Goal: Task Accomplishment & Management: Use online tool/utility

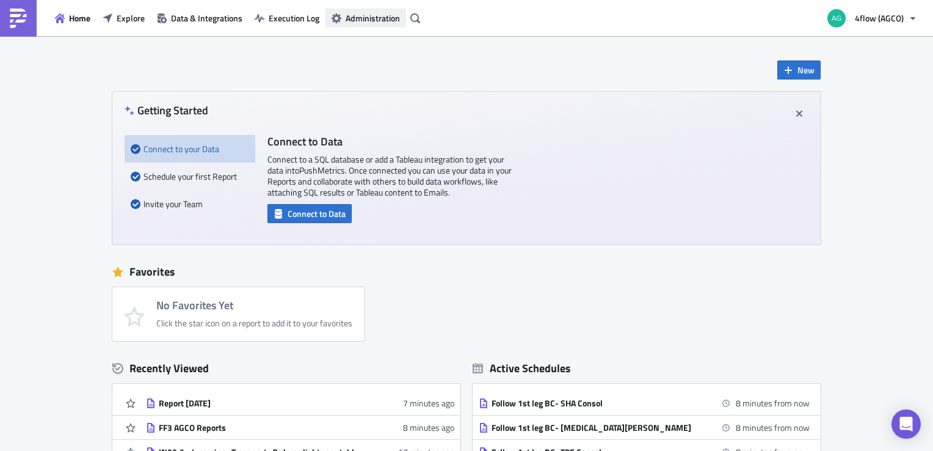
click at [369, 23] on span "Administration" at bounding box center [373, 18] width 54 height 13
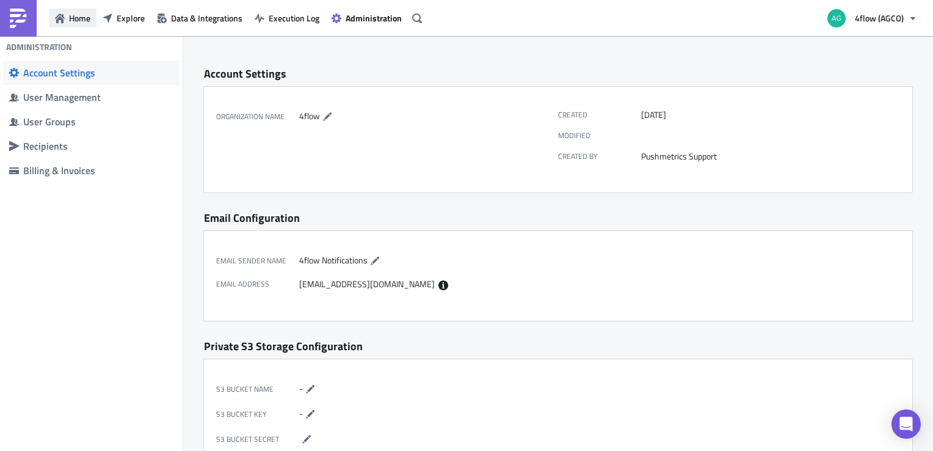
click at [89, 16] on span "Home" at bounding box center [79, 18] width 21 height 13
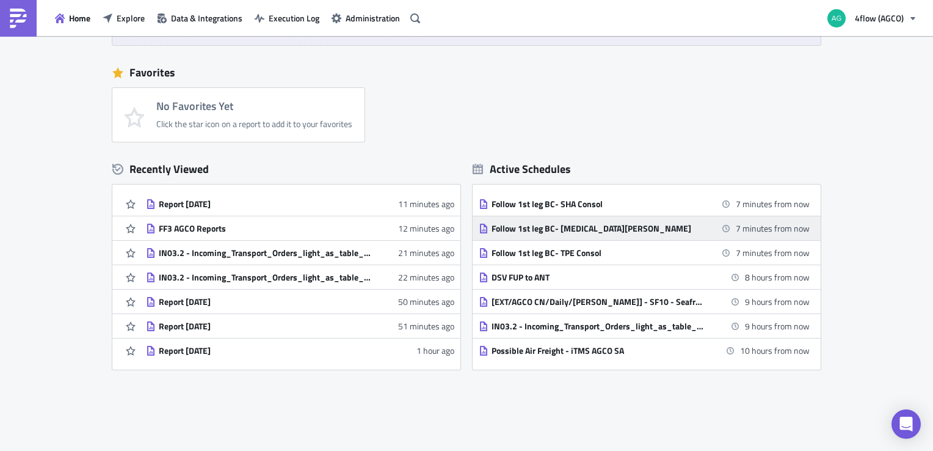
scroll to position [238, 0]
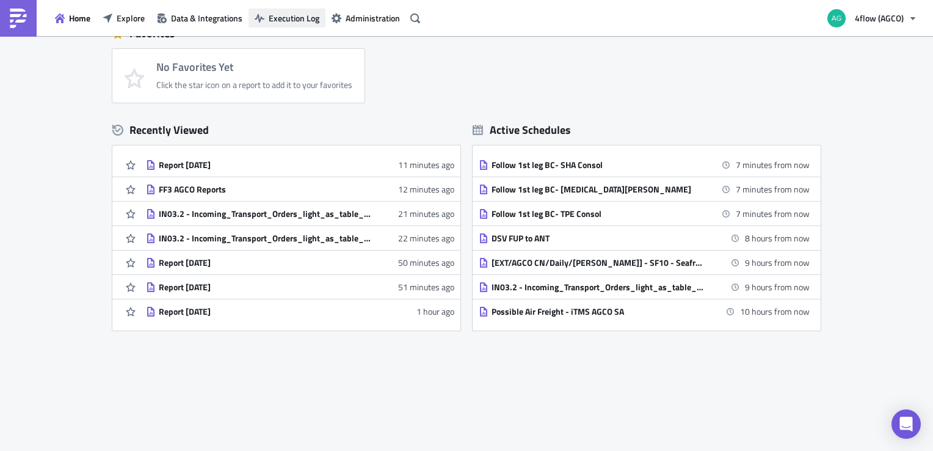
click at [277, 24] on button "Execution Log" at bounding box center [287, 18] width 77 height 19
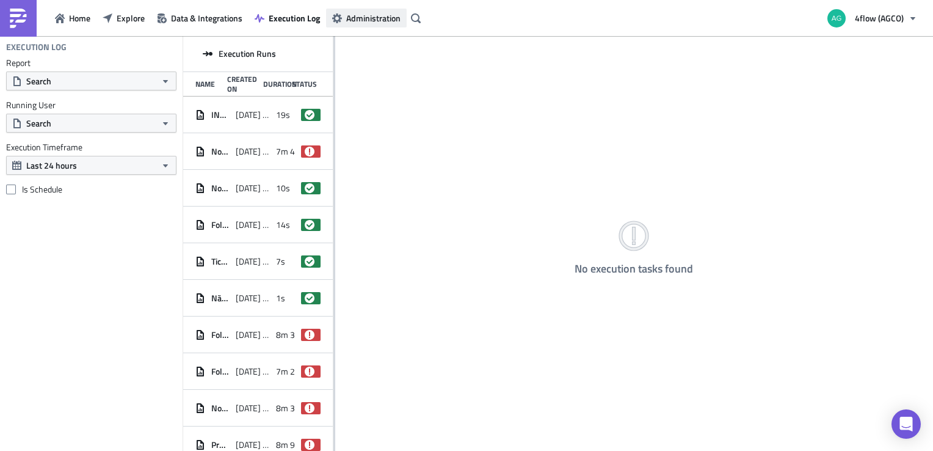
click at [341, 14] on icon "button" at bounding box center [337, 18] width 10 height 10
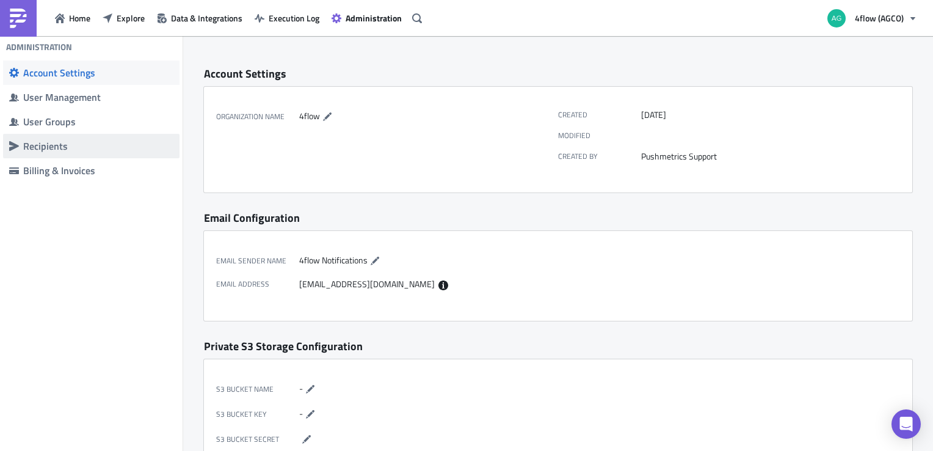
click at [142, 150] on div "Recipients" at bounding box center [98, 146] width 150 height 12
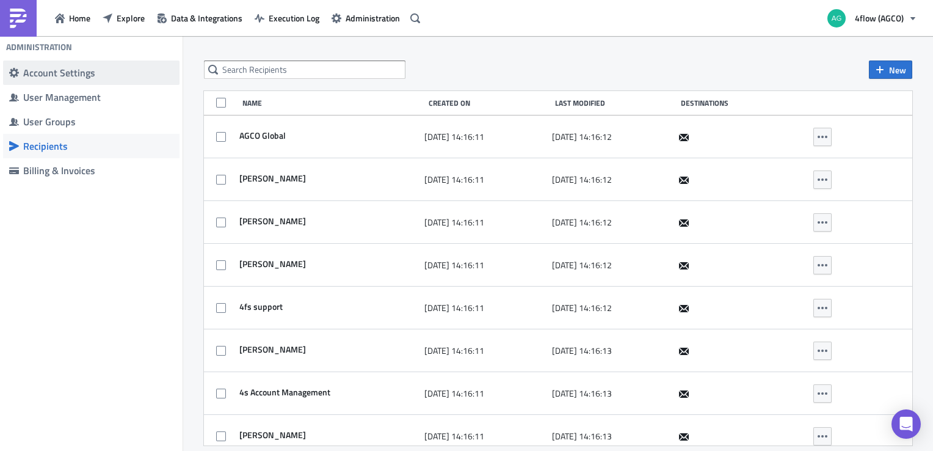
click at [107, 68] on div "Account Settings" at bounding box center [98, 73] width 150 height 12
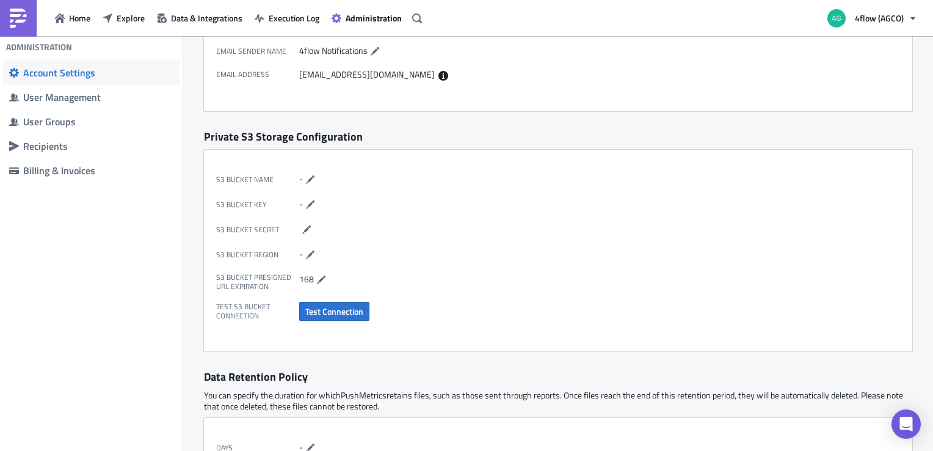
scroll to position [154, 0]
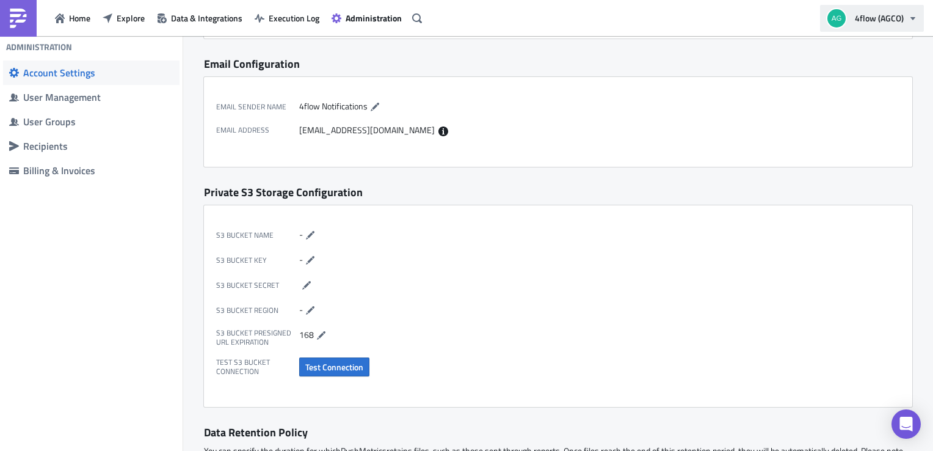
click at [892, 20] on span "4flow (AGCO)" at bounding box center [879, 18] width 49 height 13
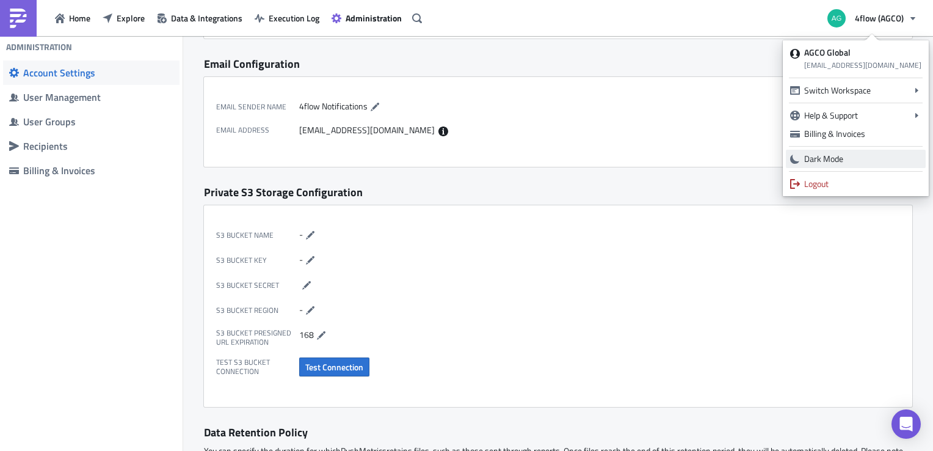
click at [832, 160] on div "Dark Mode" at bounding box center [862, 159] width 117 height 12
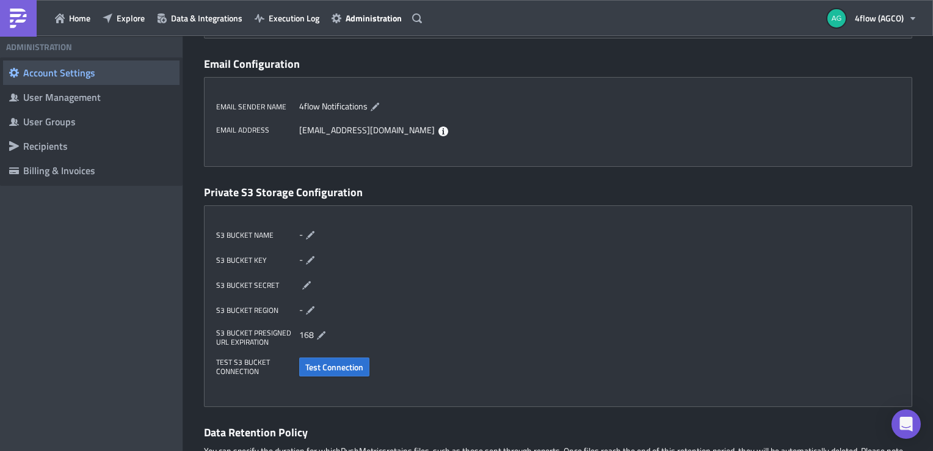
click at [410, 53] on div "Account Settings Organization Name 4flow Created [DATE] Modified Created by Pus…" at bounding box center [558, 441] width 733 height 1119
click at [210, 21] on span "Data & Integrations" at bounding box center [206, 18] width 71 height 13
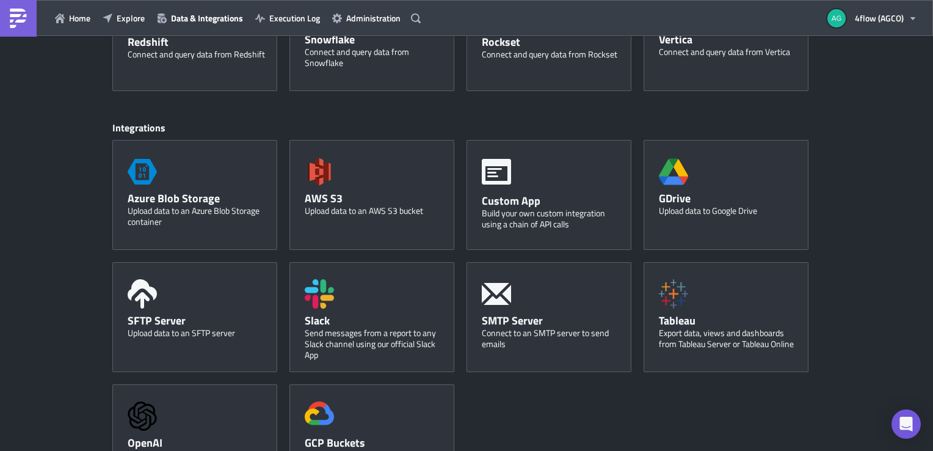
scroll to position [542, 0]
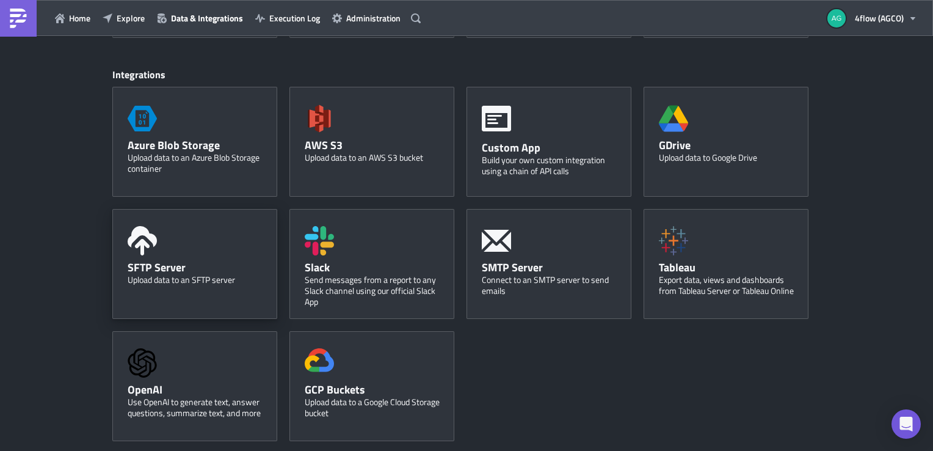
click at [208, 255] on div "SFTP Server Upload data to an SFTP server" at bounding box center [194, 264] width 165 height 110
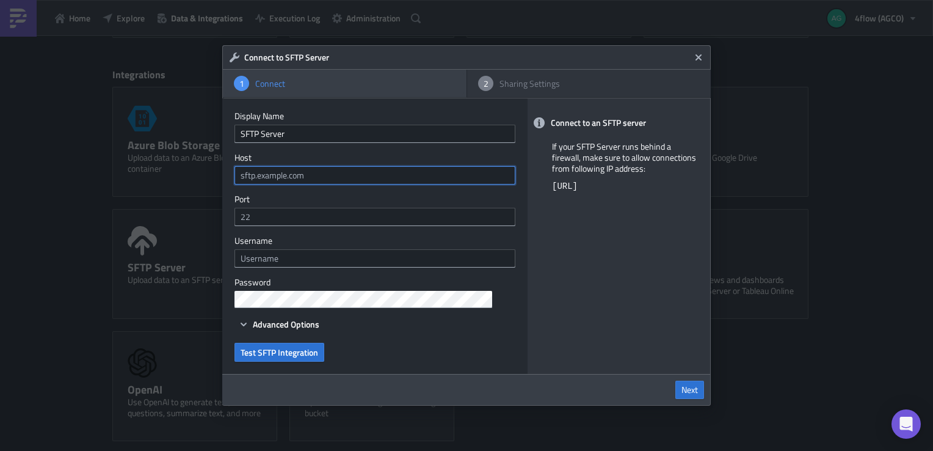
click at [385, 180] on input "text" at bounding box center [375, 175] width 281 height 18
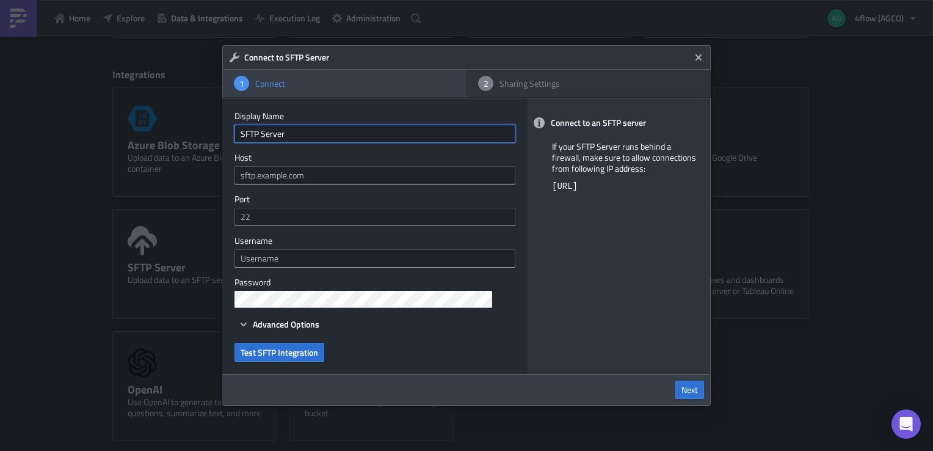
drag, startPoint x: 309, startPoint y: 134, endPoint x: 261, endPoint y: 131, distance: 47.8
click at [261, 131] on input "SFTP Server" at bounding box center [375, 134] width 281 height 18
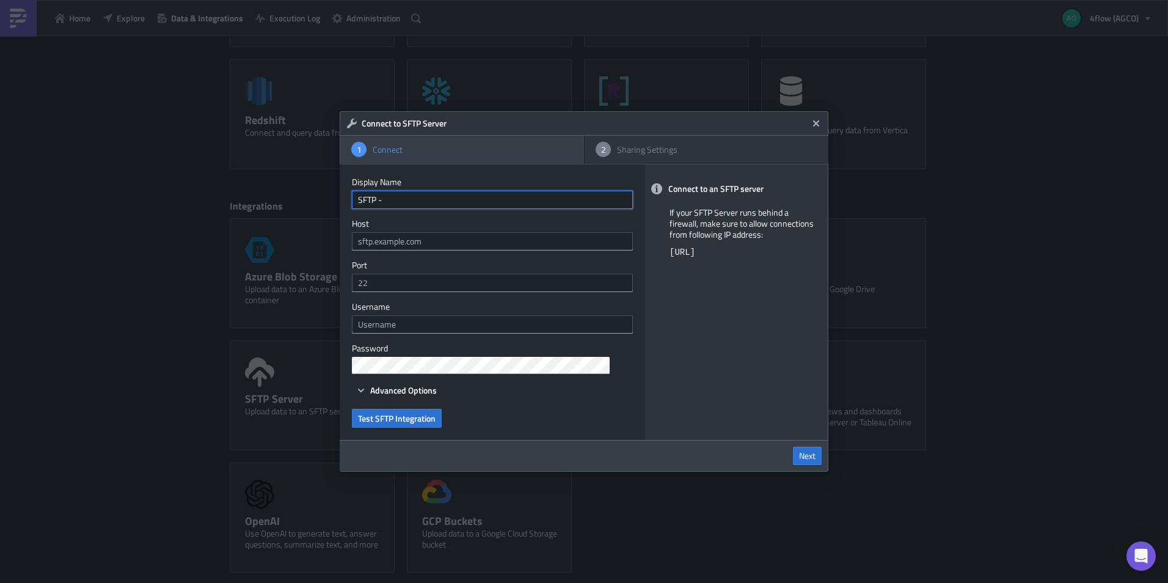
scroll to position [411, 0]
type input "SFTP - [DOMAIN_NAME]"
click at [416, 241] on input "text" at bounding box center [492, 241] width 281 height 18
drag, startPoint x: 457, startPoint y: 202, endPoint x: 385, endPoint y: 200, distance: 72.1
click at [385, 200] on input "SFTP - [DOMAIN_NAME]" at bounding box center [492, 200] width 281 height 18
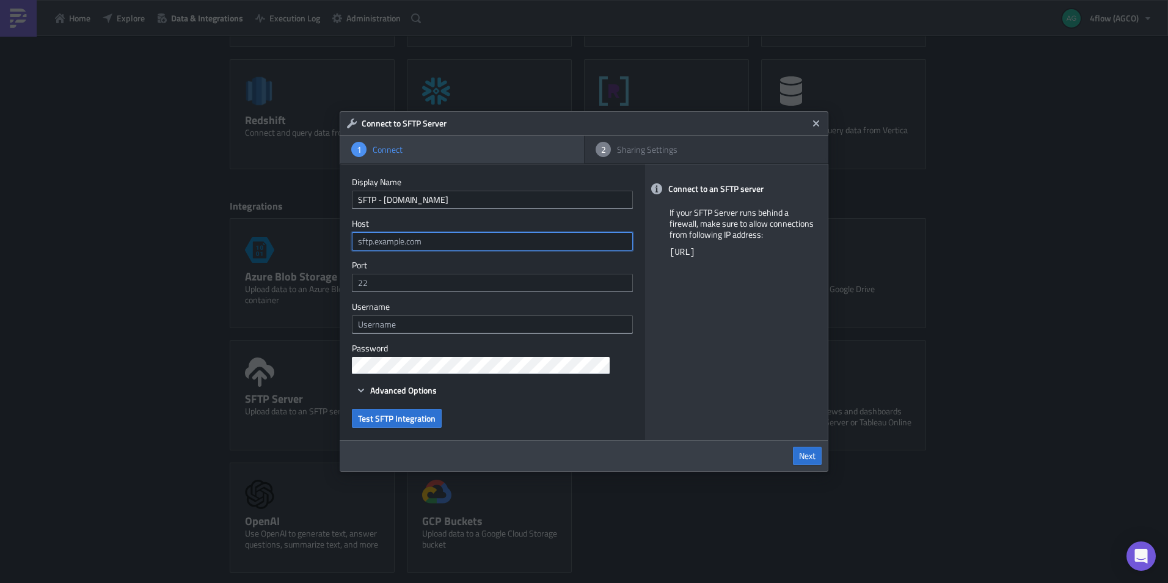
click at [395, 239] on input "text" at bounding box center [492, 241] width 281 height 18
paste input "[DOMAIN_NAME]"
type input "[DOMAIN_NAME]"
click at [418, 322] on input "text" at bounding box center [492, 324] width 281 height 18
type input "agcof001"
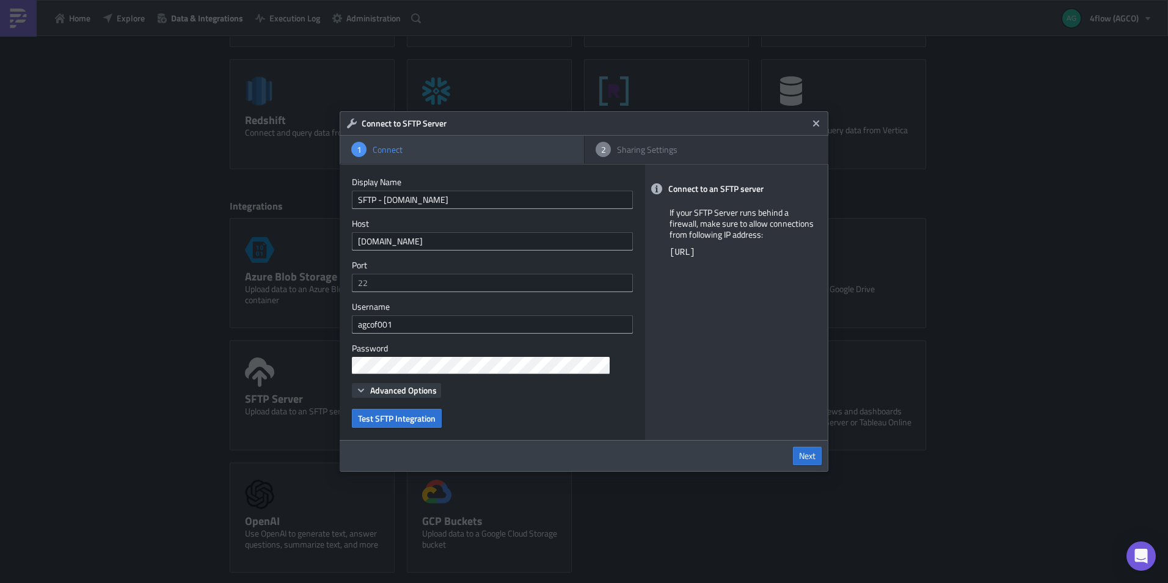
click at [357, 393] on icon "button" at bounding box center [361, 390] width 10 height 10
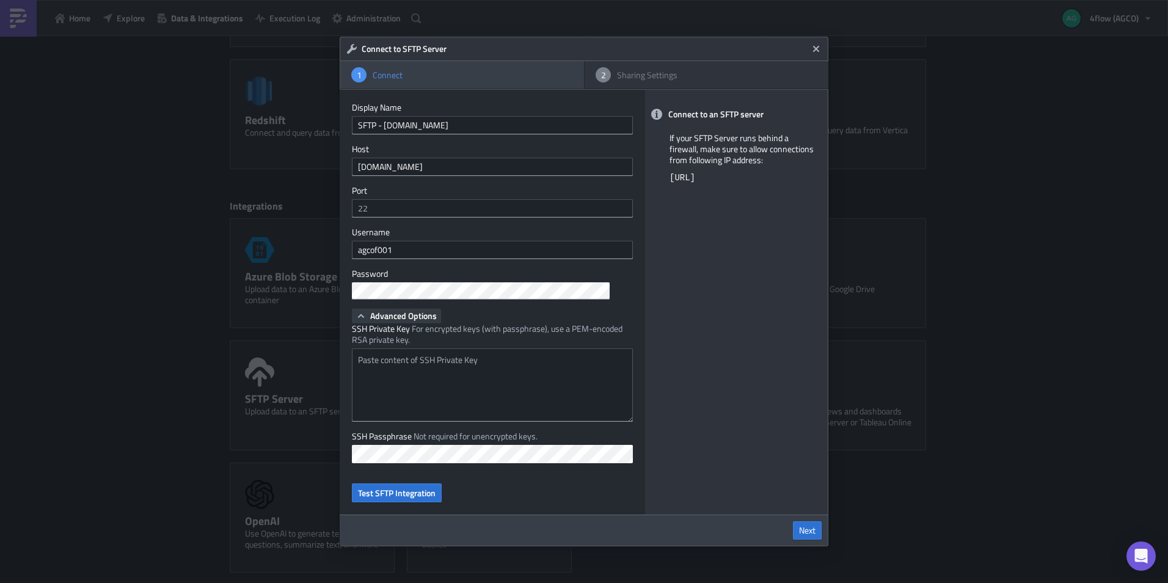
click at [362, 313] on icon "button" at bounding box center [361, 316] width 10 height 10
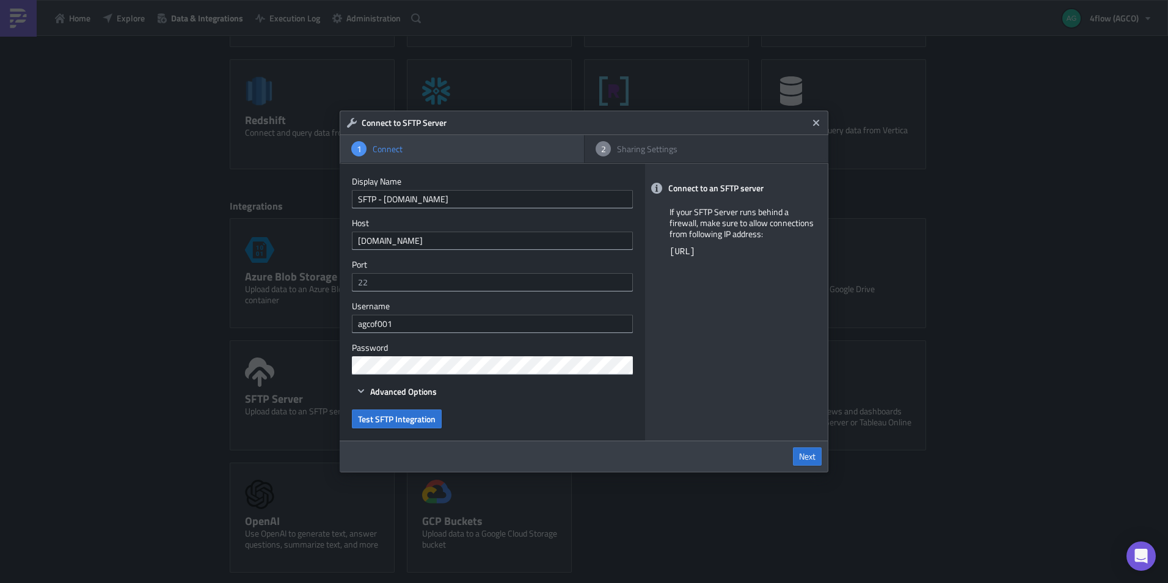
click at [701, 351] on div "Connect to an SFTP server If your SFTP Server runs behind a firewall, make sure…" at bounding box center [736, 302] width 183 height 277
click at [416, 417] on span "Test SFTP Integration" at bounding box center [397, 418] width 78 height 13
click at [477, 283] on input "text" at bounding box center [492, 282] width 281 height 18
type input "21"
click at [401, 423] on span "Test SFTP Integration" at bounding box center [397, 418] width 78 height 13
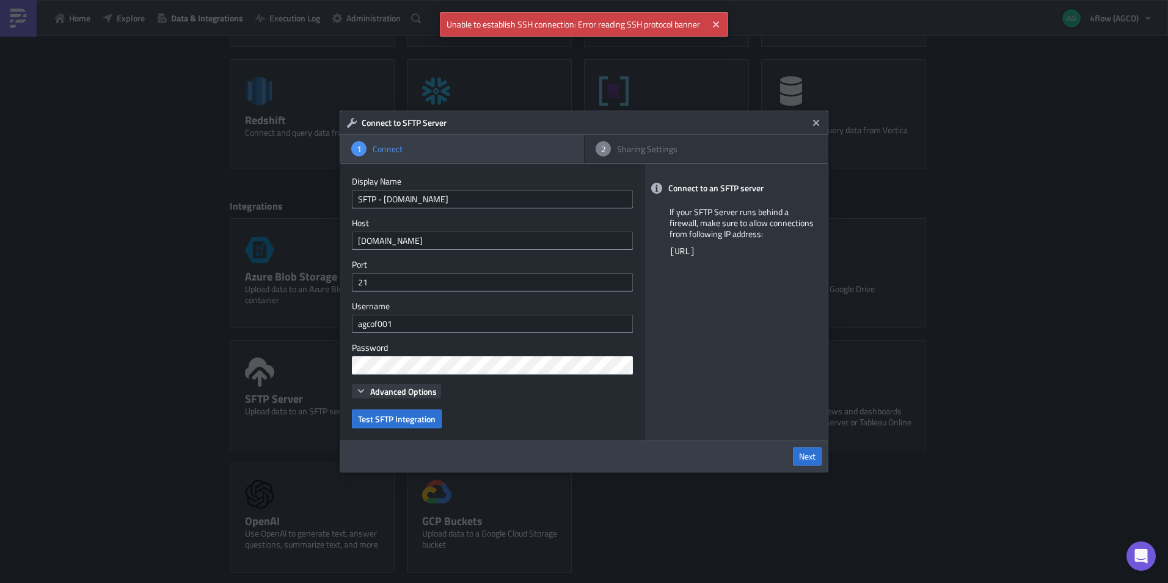
click at [367, 391] on button "Advanced Options" at bounding box center [396, 391] width 89 height 15
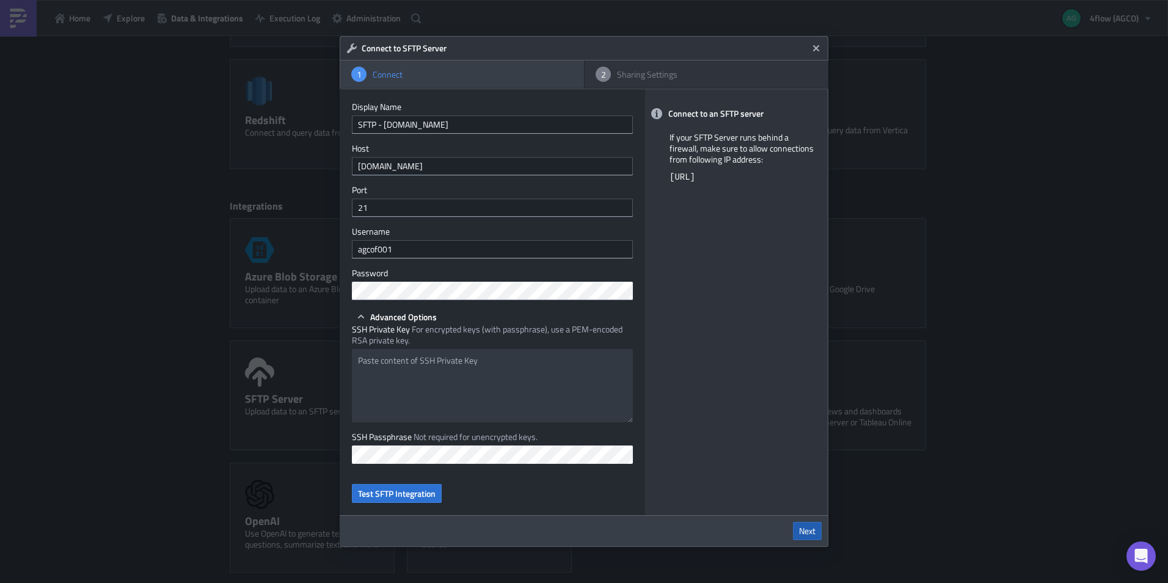
click at [804, 450] on span "Next" at bounding box center [807, 530] width 16 height 11
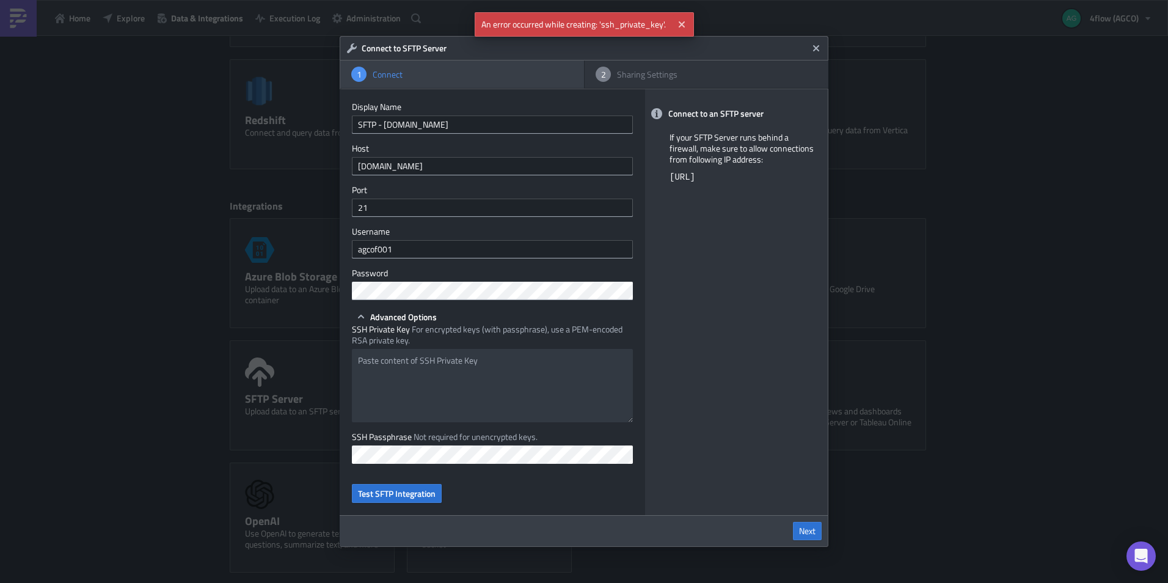
click at [633, 76] on div "Sharing Settings" at bounding box center [714, 74] width 206 height 11
click at [701, 268] on div "Connect to an SFTP server If your SFTP Server runs behind a firewall, make sure…" at bounding box center [736, 302] width 183 height 426
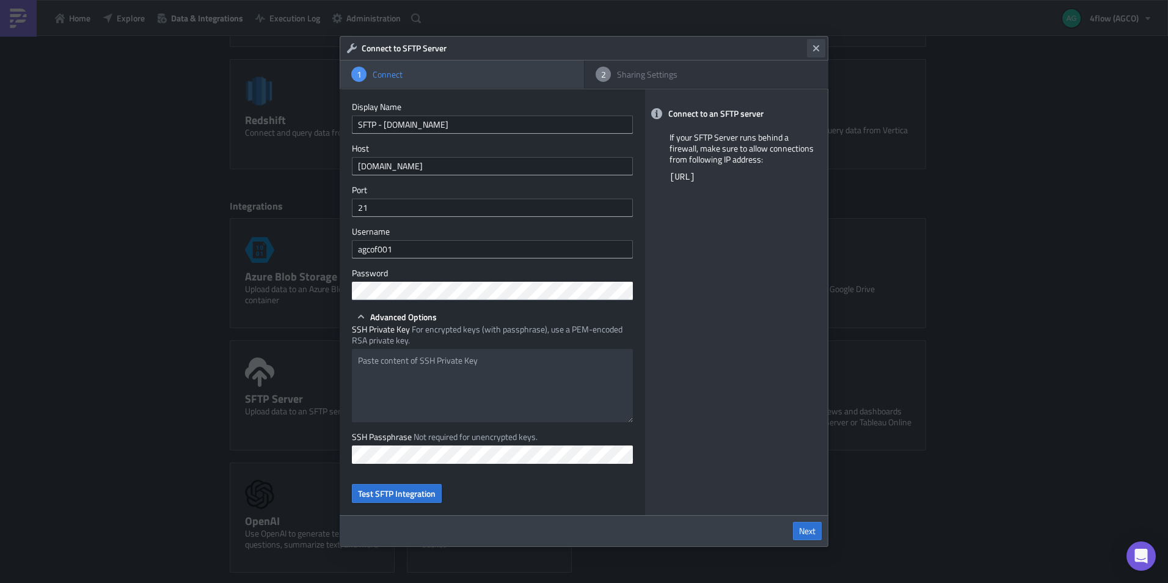
click at [818, 45] on icon "Close" at bounding box center [816, 48] width 6 height 6
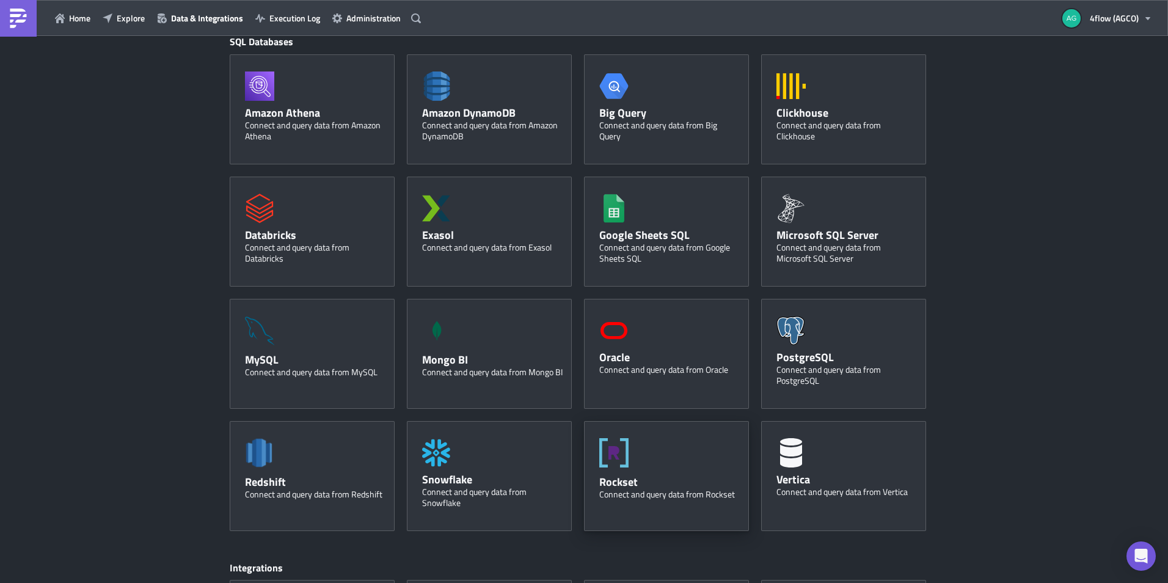
scroll to position [0, 0]
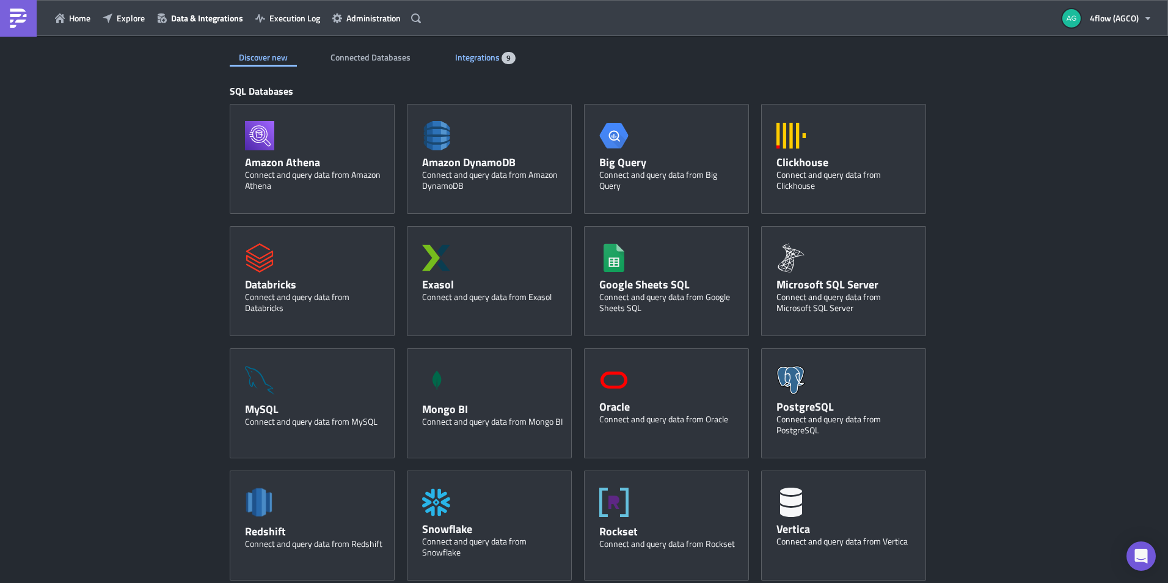
click at [487, 59] on span "Integrations" at bounding box center [478, 57] width 46 height 13
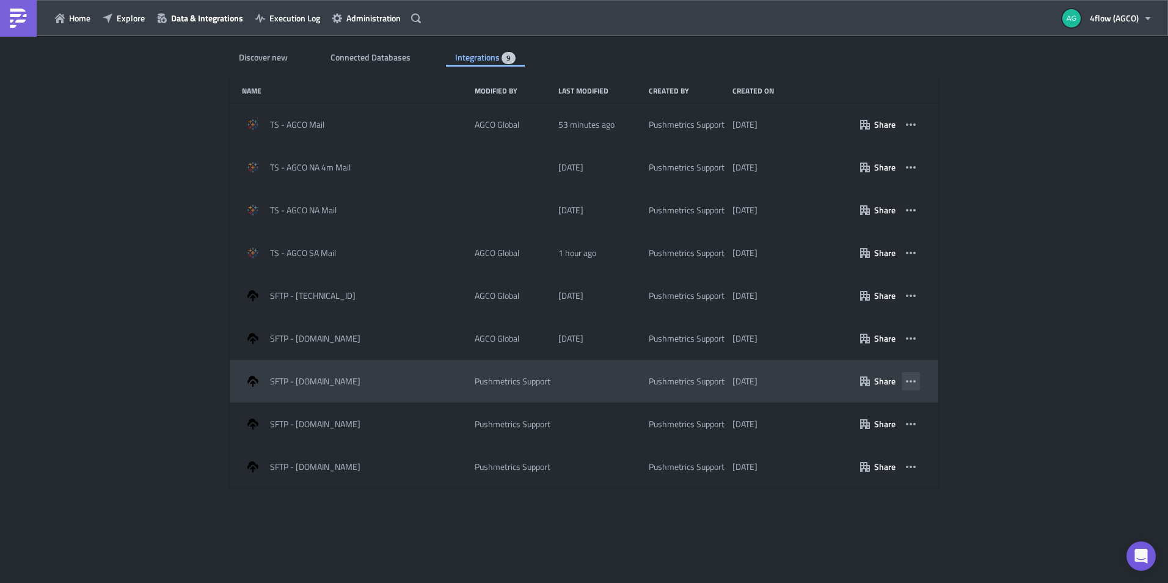
click at [917, 384] on button "button" at bounding box center [910, 381] width 18 height 18
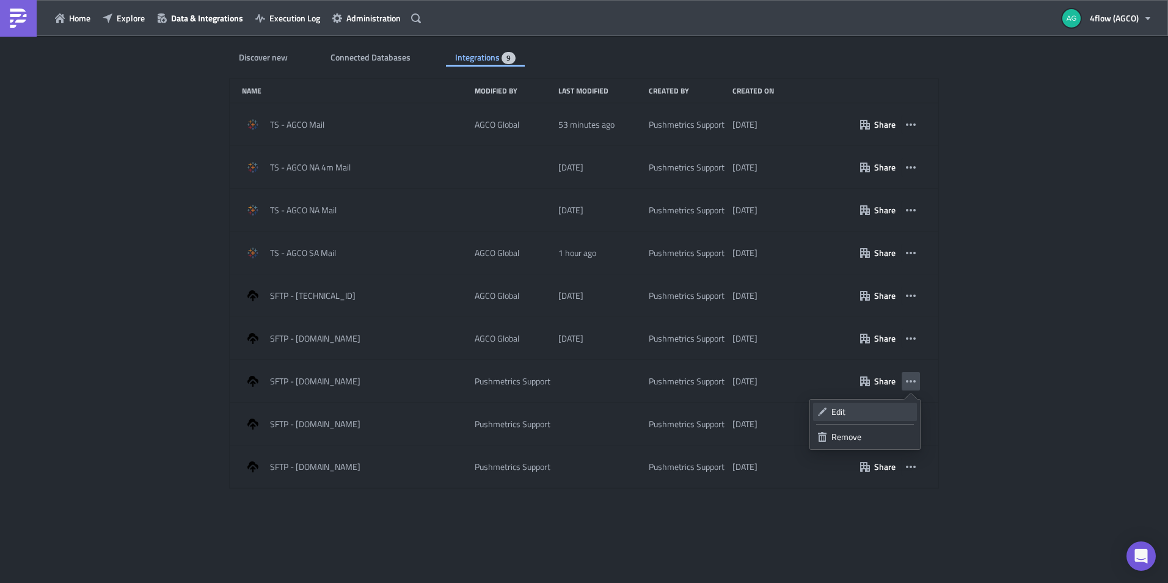
click at [845, 412] on div "Edit" at bounding box center [871, 411] width 81 height 12
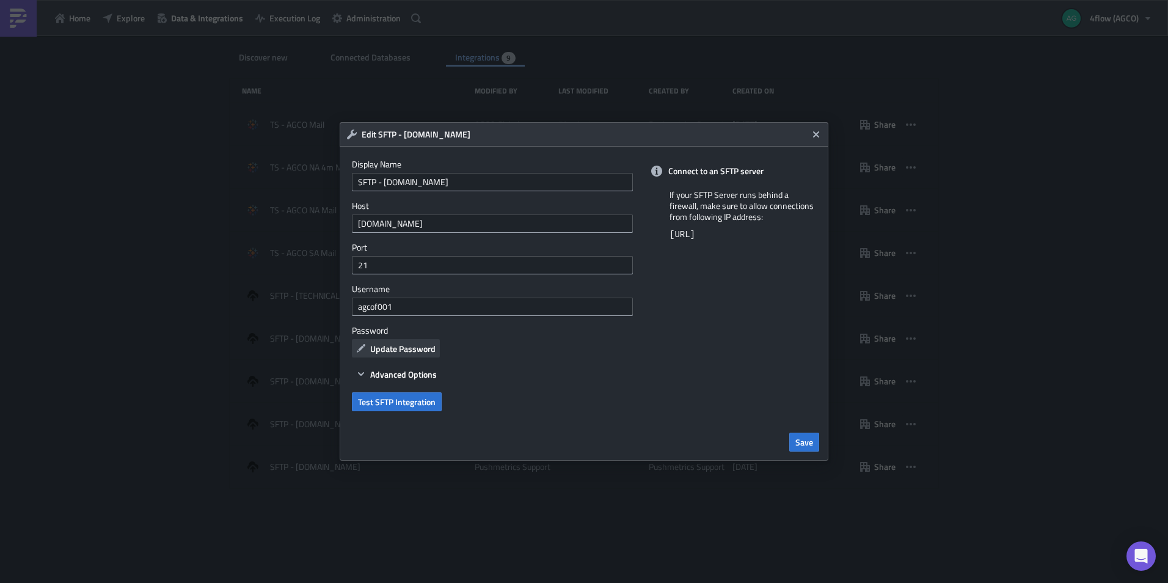
click at [391, 351] on span "Update Password" at bounding box center [402, 348] width 65 height 13
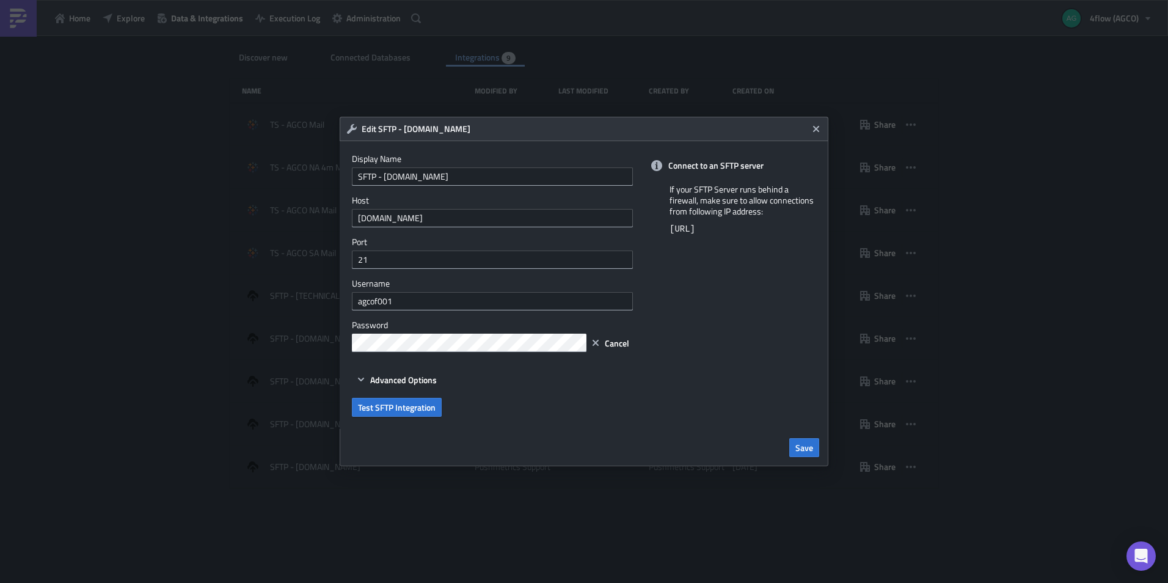
click at [727, 322] on div "Connect to an SFTP server If your SFTP Server runs behind a firewall, make sure…" at bounding box center [736, 285] width 183 height 288
click at [806, 448] on span "Save" at bounding box center [804, 447] width 18 height 13
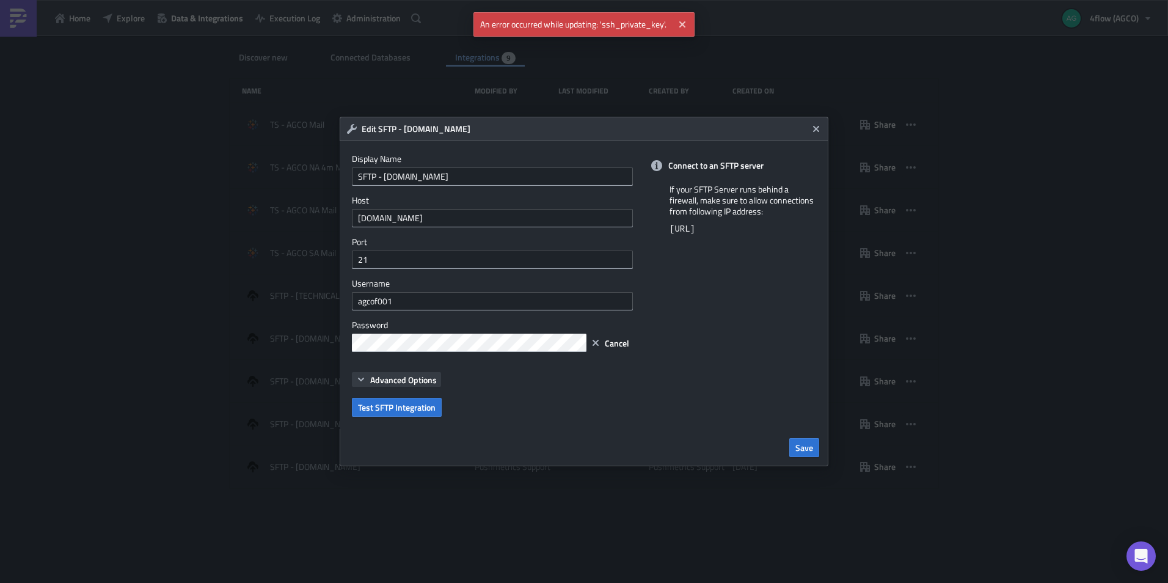
click at [393, 376] on span "Advanced Options" at bounding box center [403, 379] width 67 height 13
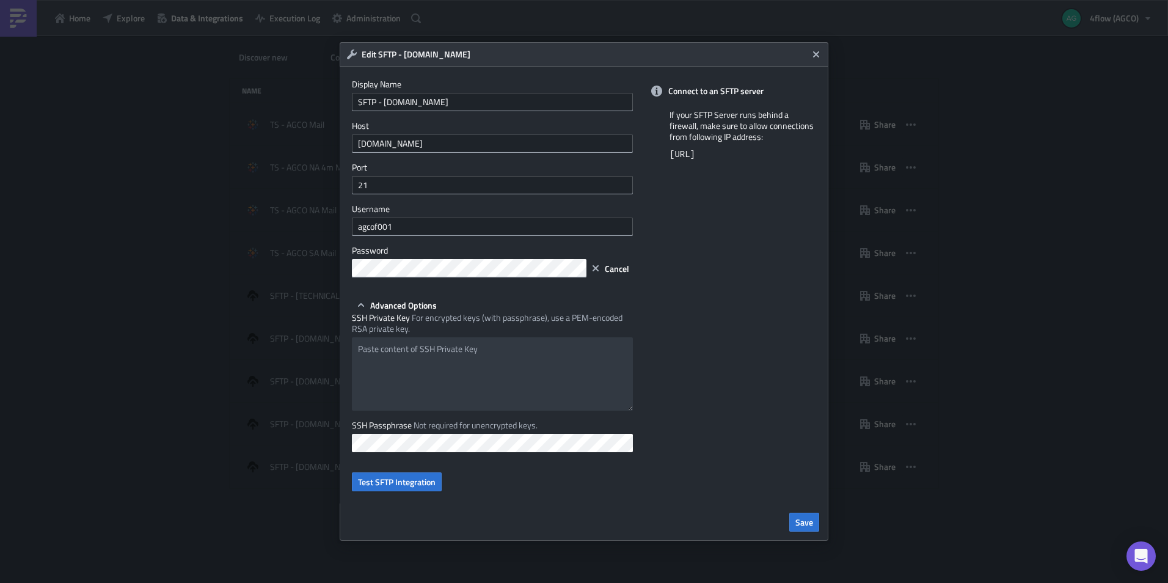
click at [708, 351] on div "Connect to an SFTP server If your SFTP Server runs behind a firewall, make sure…" at bounding box center [736, 285] width 183 height 437
click at [595, 265] on icon "button" at bounding box center [596, 268] width 10 height 10
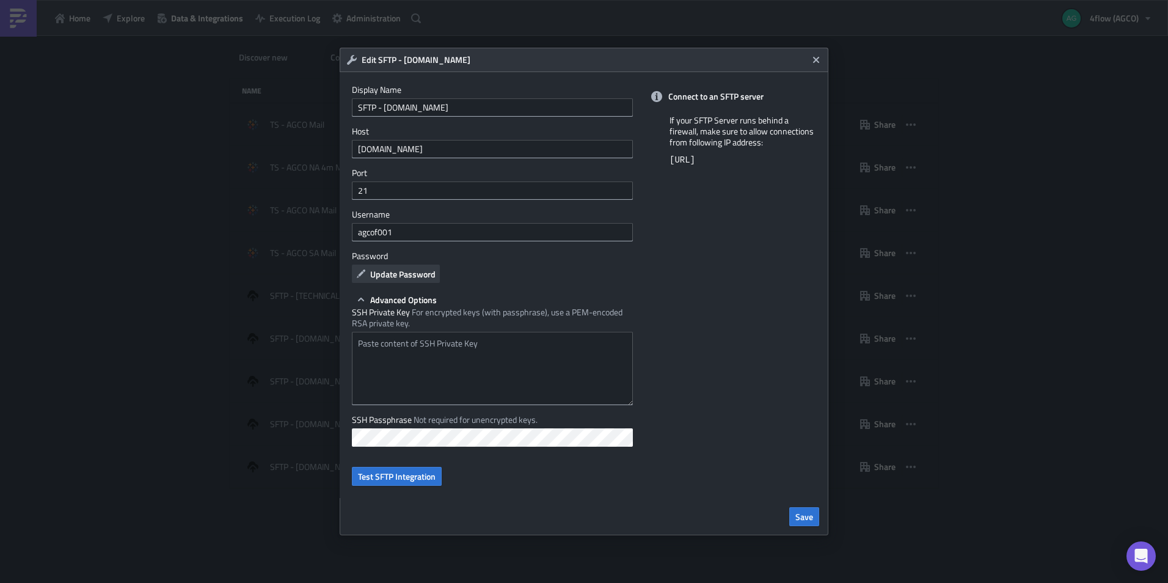
click at [412, 267] on span "Update Password" at bounding box center [402, 273] width 65 height 13
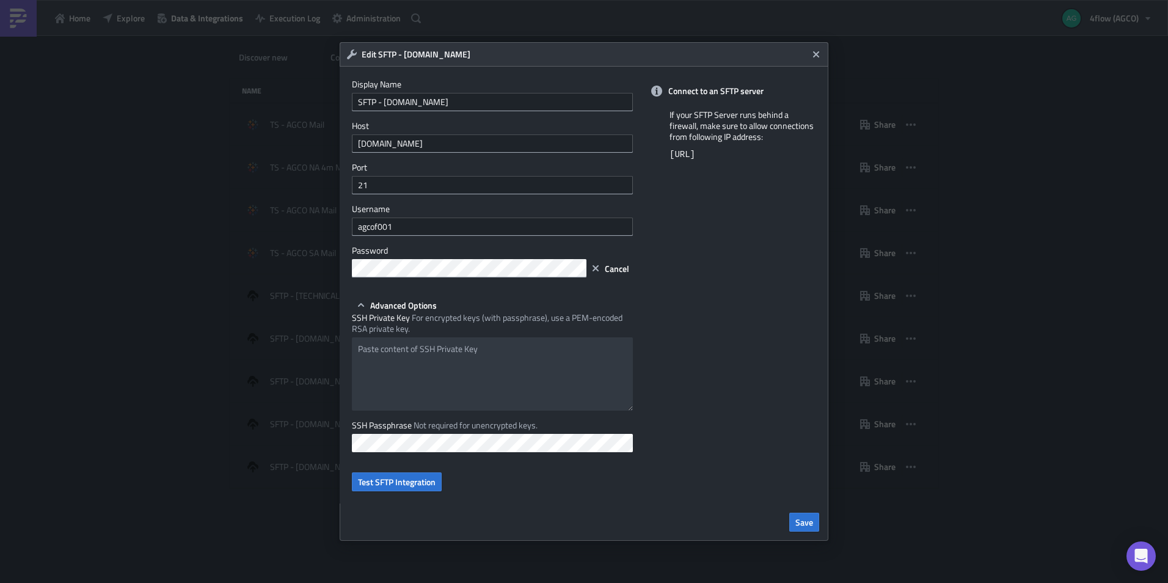
click at [735, 380] on div "Connect to an SFTP server If your SFTP Server runs behind a firewall, make sure…" at bounding box center [736, 285] width 183 height 437
click at [802, 450] on span "Save" at bounding box center [804, 521] width 18 height 13
click at [610, 267] on span "Cancel" at bounding box center [617, 268] width 24 height 13
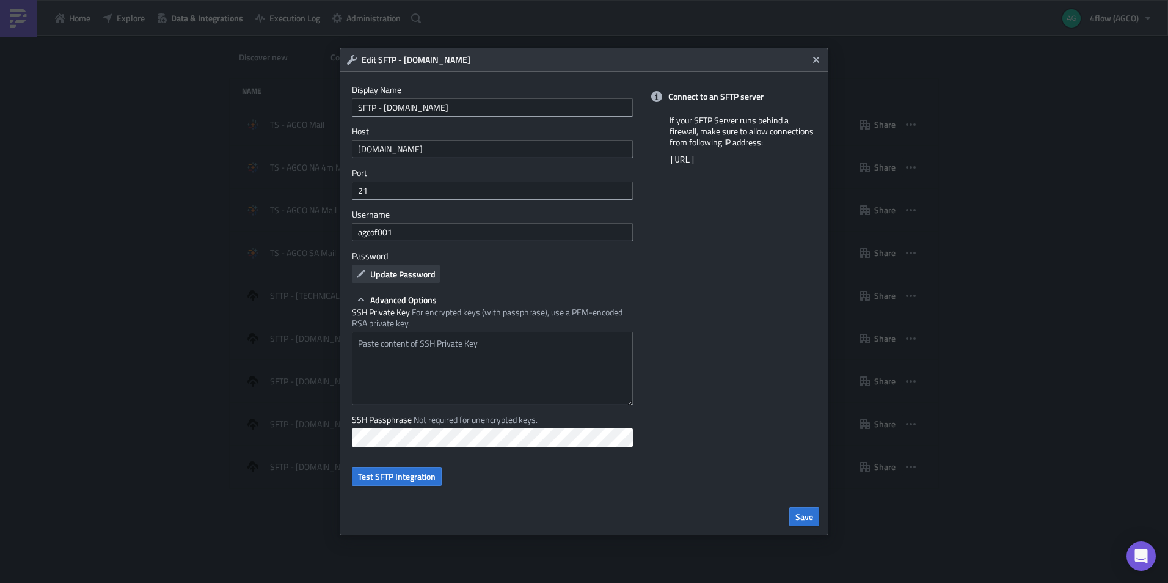
click at [431, 272] on span "Update Password" at bounding box center [402, 273] width 65 height 13
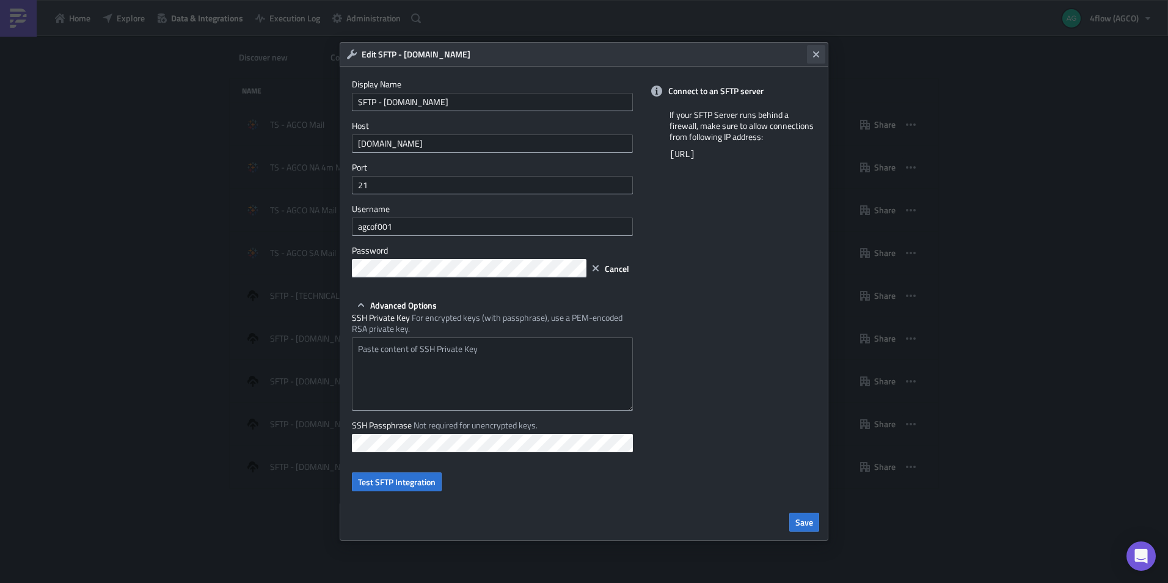
click at [818, 56] on icon "Close" at bounding box center [816, 54] width 6 height 6
